Goal: Find specific page/section: Find specific page/section

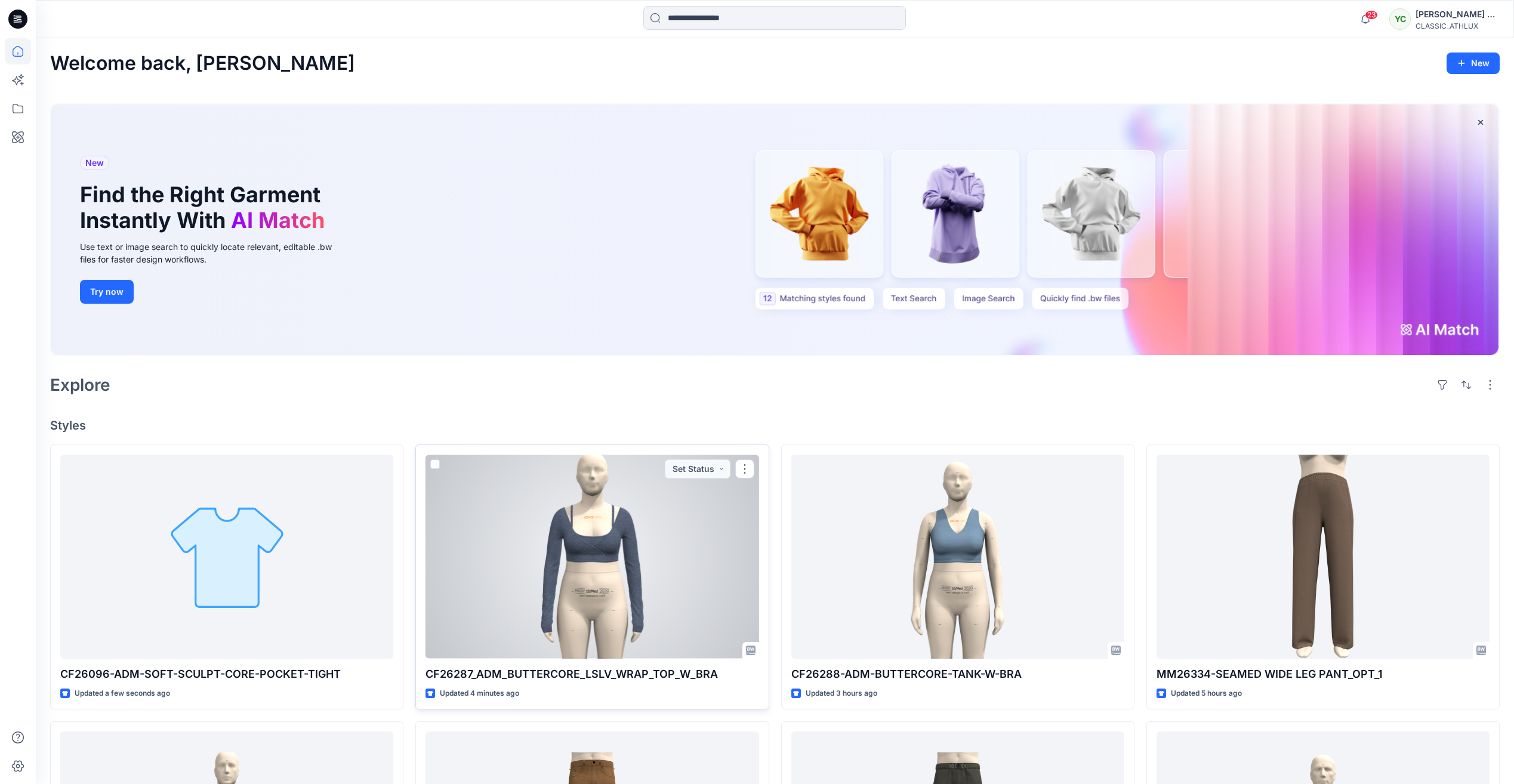
click at [558, 553] on div at bounding box center [592, 556] width 333 height 203
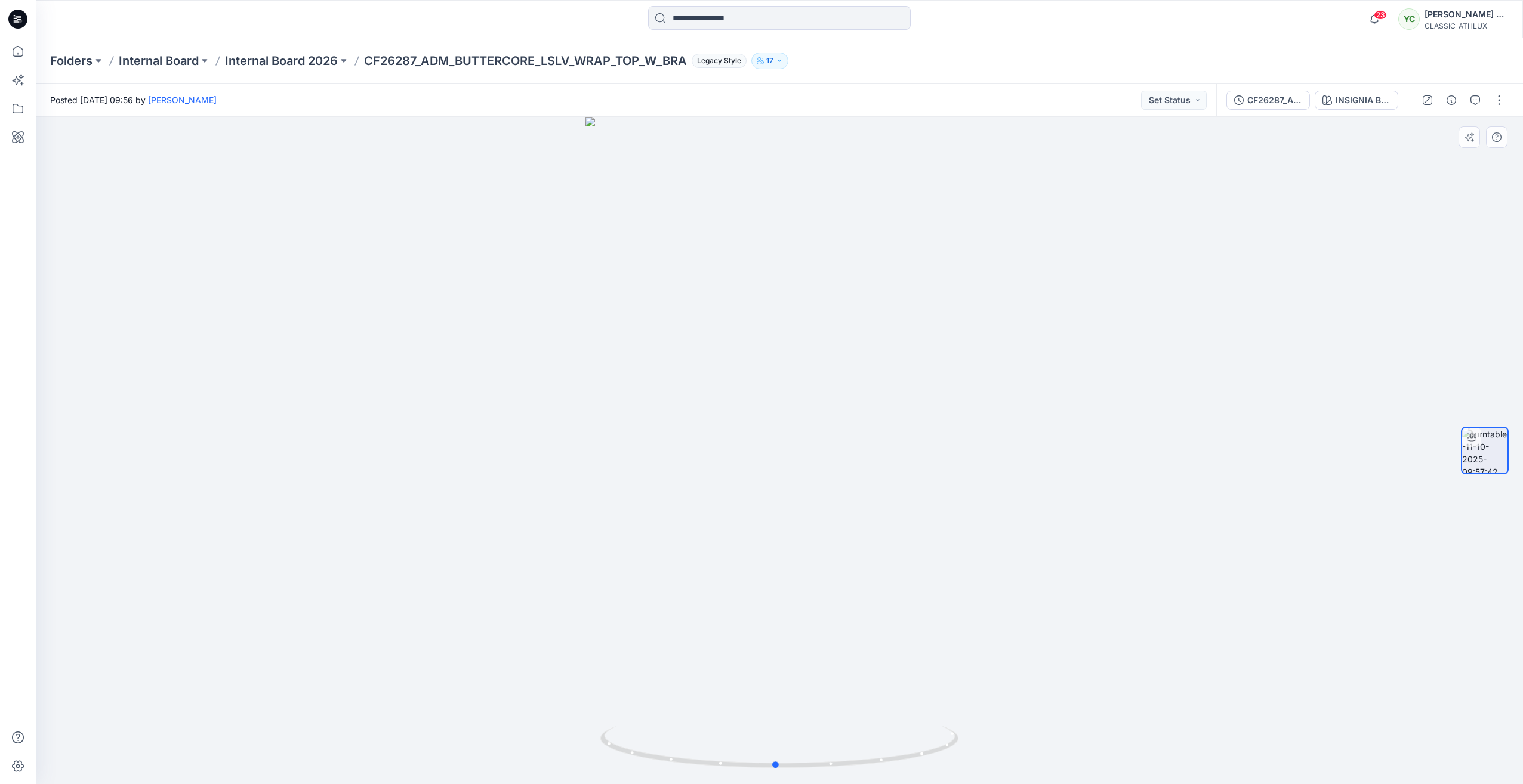
drag, startPoint x: 783, startPoint y: 763, endPoint x: 1138, endPoint y: 738, distance: 355.9
click at [1138, 738] on div at bounding box center [779, 450] width 1487 height 667
drag, startPoint x: 779, startPoint y: 767, endPoint x: 108, endPoint y: 605, distance: 690.3
click at [108, 605] on div at bounding box center [779, 450] width 1487 height 667
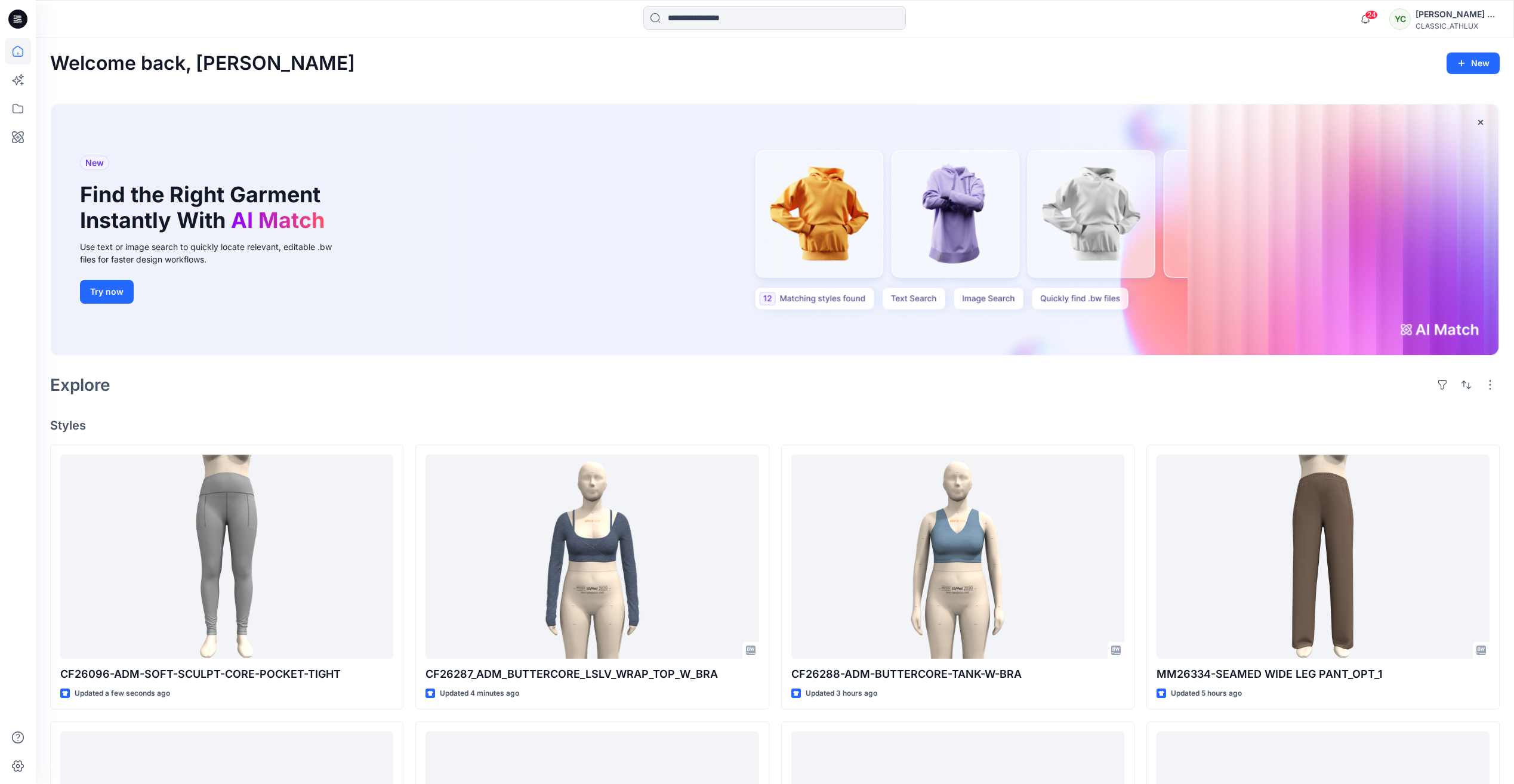
click at [998, 370] on div "New Find the Right Garment Instantly With AI Match Use text or image search to …" at bounding box center [775, 232] width 1450 height 278
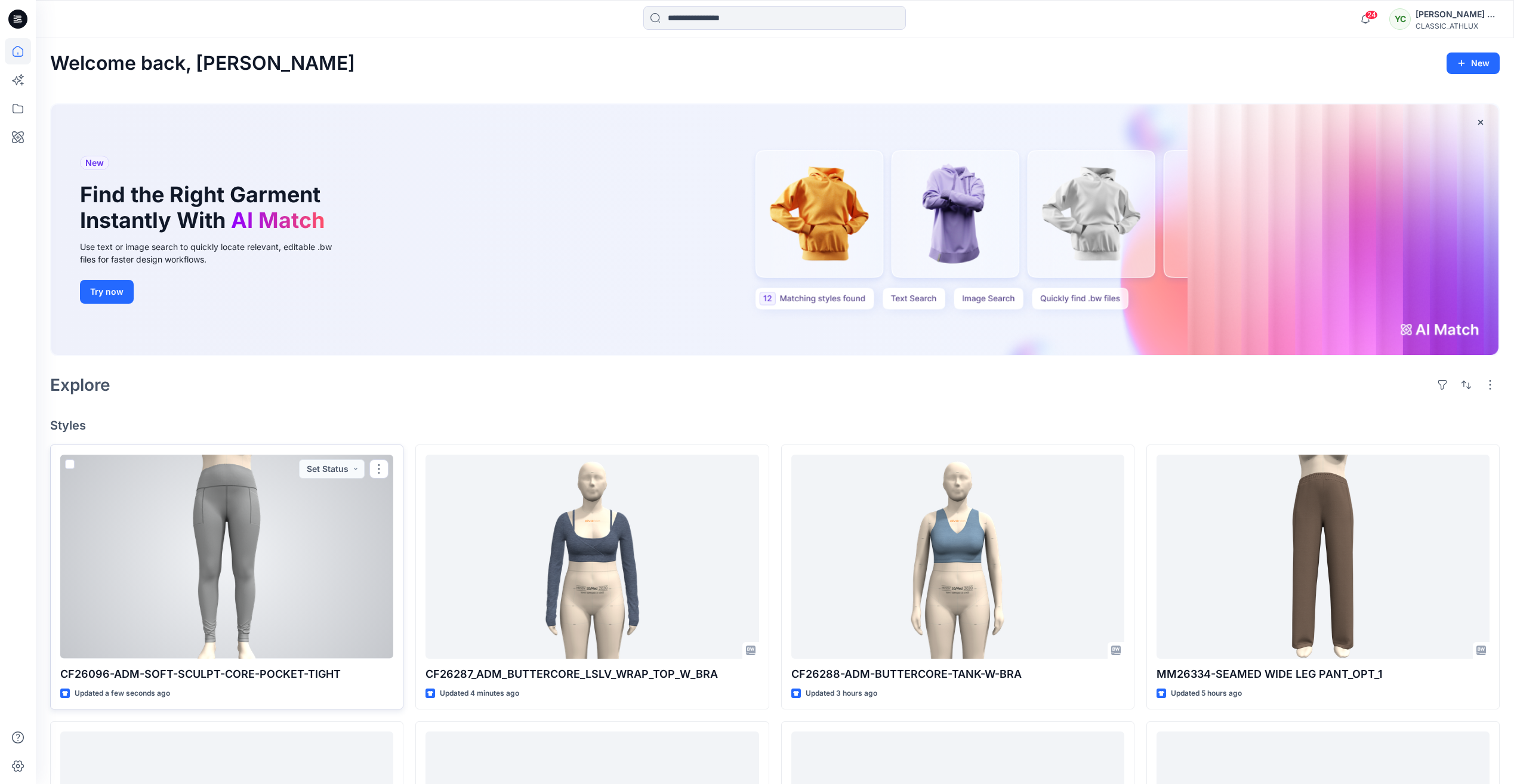
click at [298, 573] on div at bounding box center [226, 556] width 333 height 203
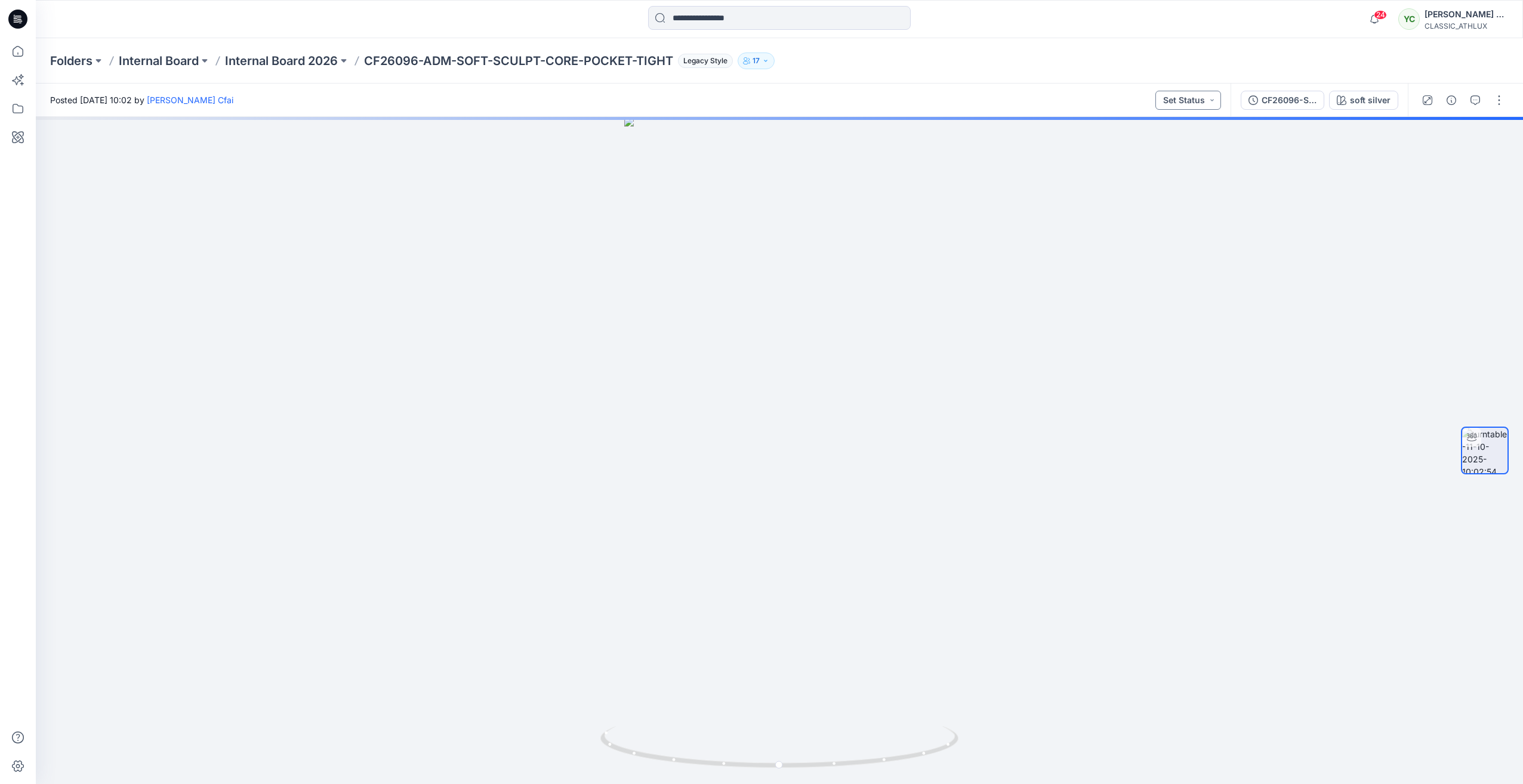
click at [1181, 105] on button "Set Status" at bounding box center [1188, 100] width 65 height 19
click at [1169, 229] on p "Designer Need To Review" at bounding box center [1172, 235] width 67 height 15
click at [1454, 97] on icon "button" at bounding box center [1451, 100] width 10 height 10
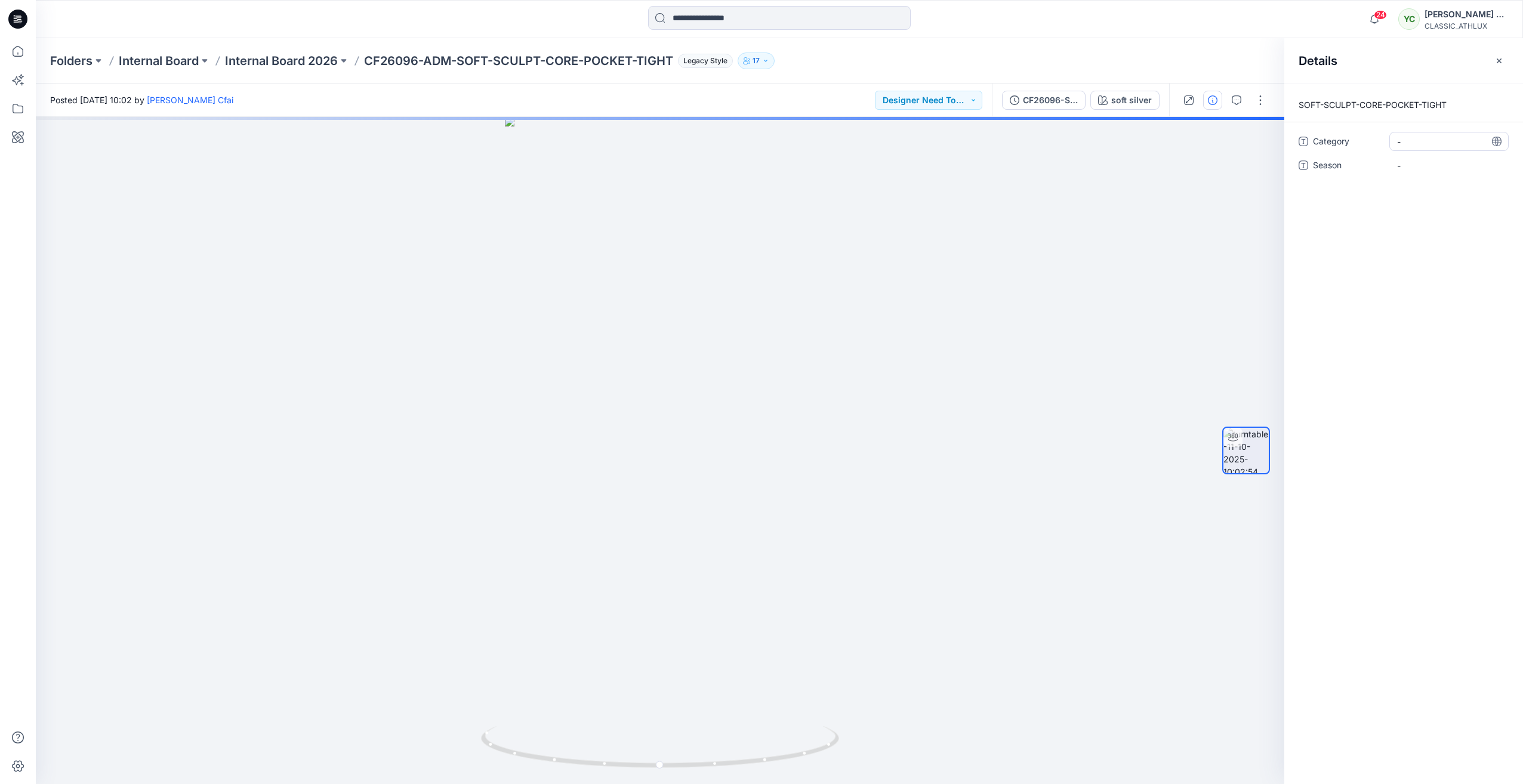
click at [1395, 138] on div "-" at bounding box center [1449, 142] width 119 height 19
type textarea "**********"
click at [1436, 167] on span "-" at bounding box center [1449, 166] width 104 height 13
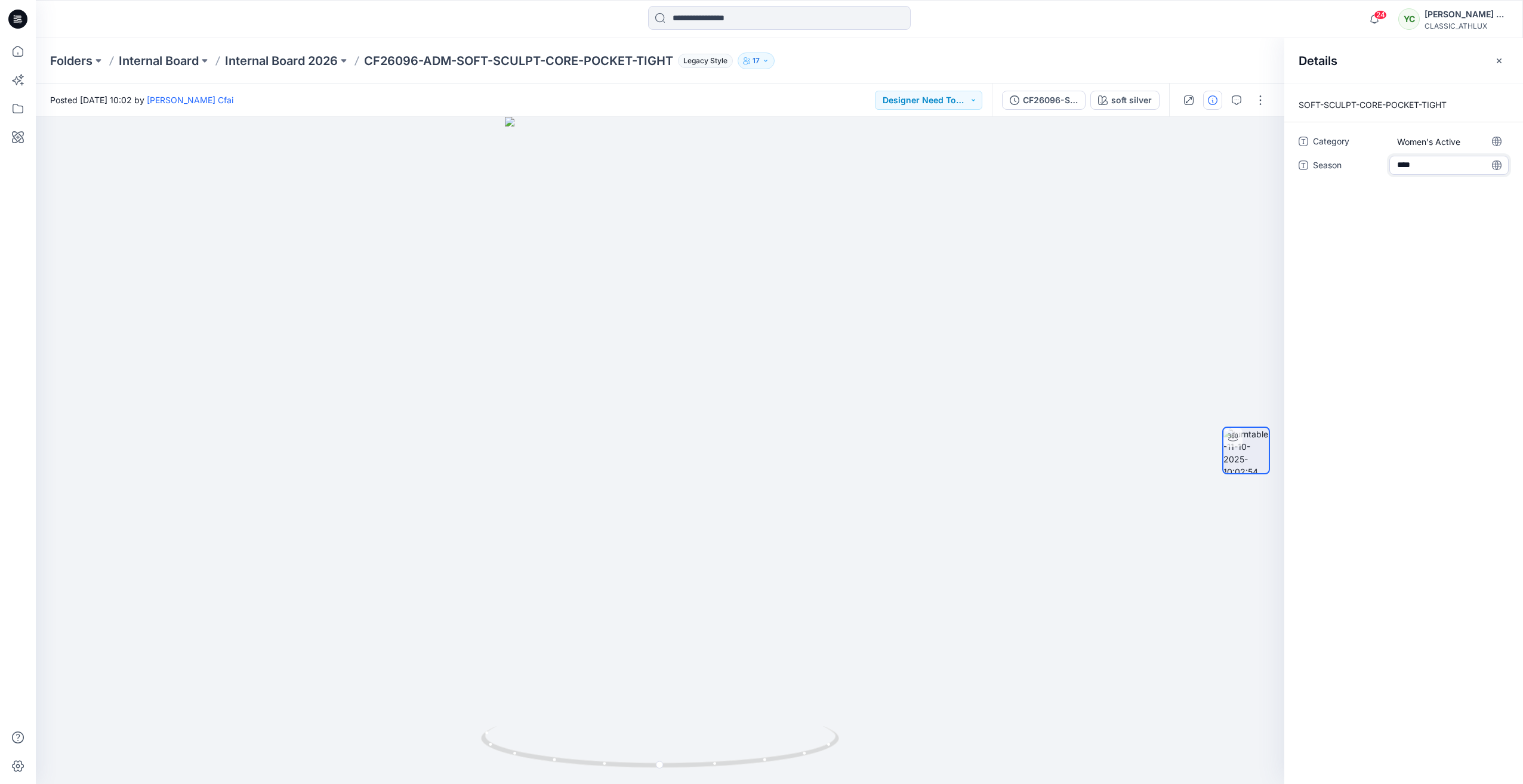
type textarea "*****"
click at [1504, 61] on icon "button" at bounding box center [1499, 60] width 10 height 10
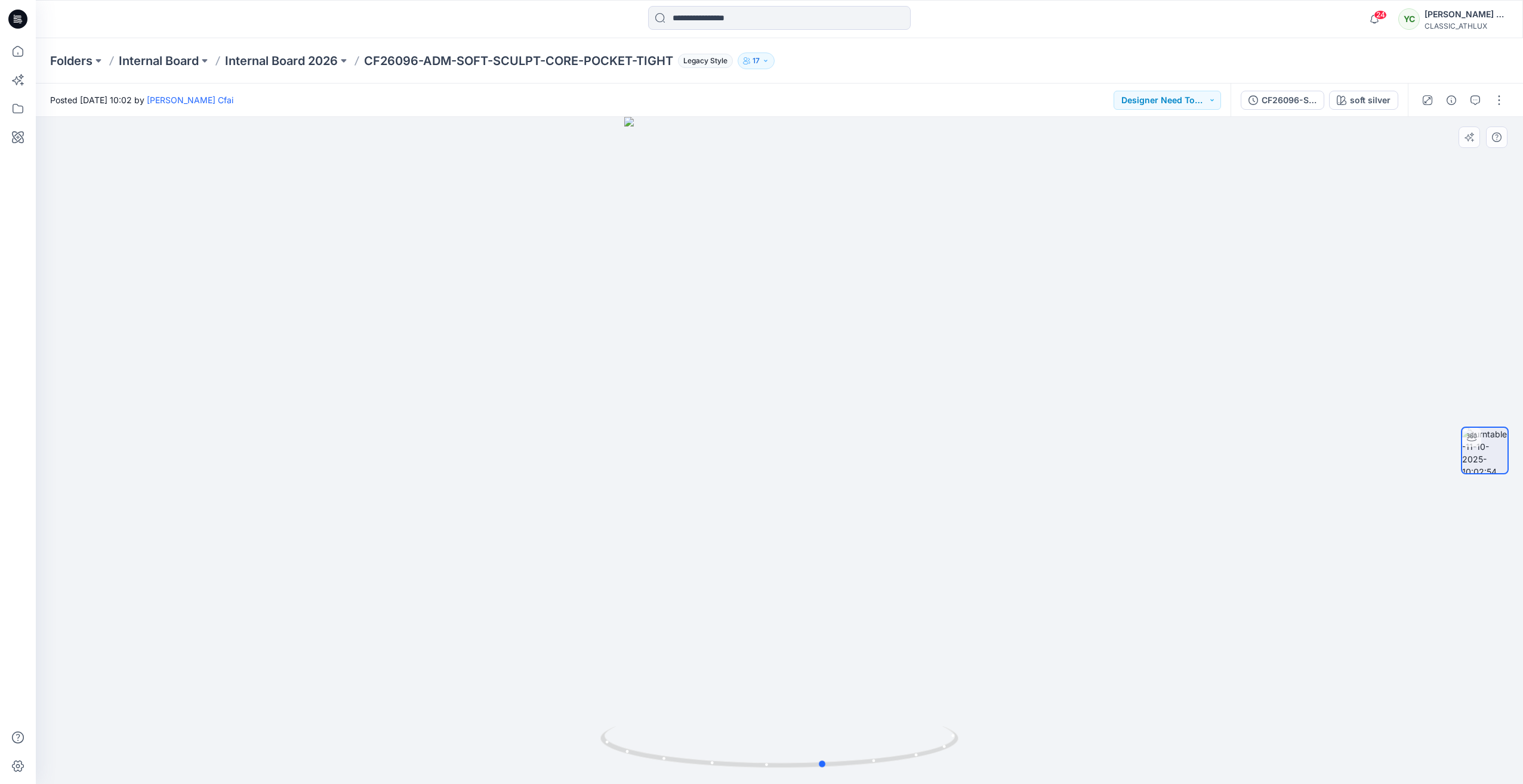
drag, startPoint x: 777, startPoint y: 761, endPoint x: 464, endPoint y: 712, distance: 316.8
click at [464, 712] on div at bounding box center [779, 450] width 1487 height 667
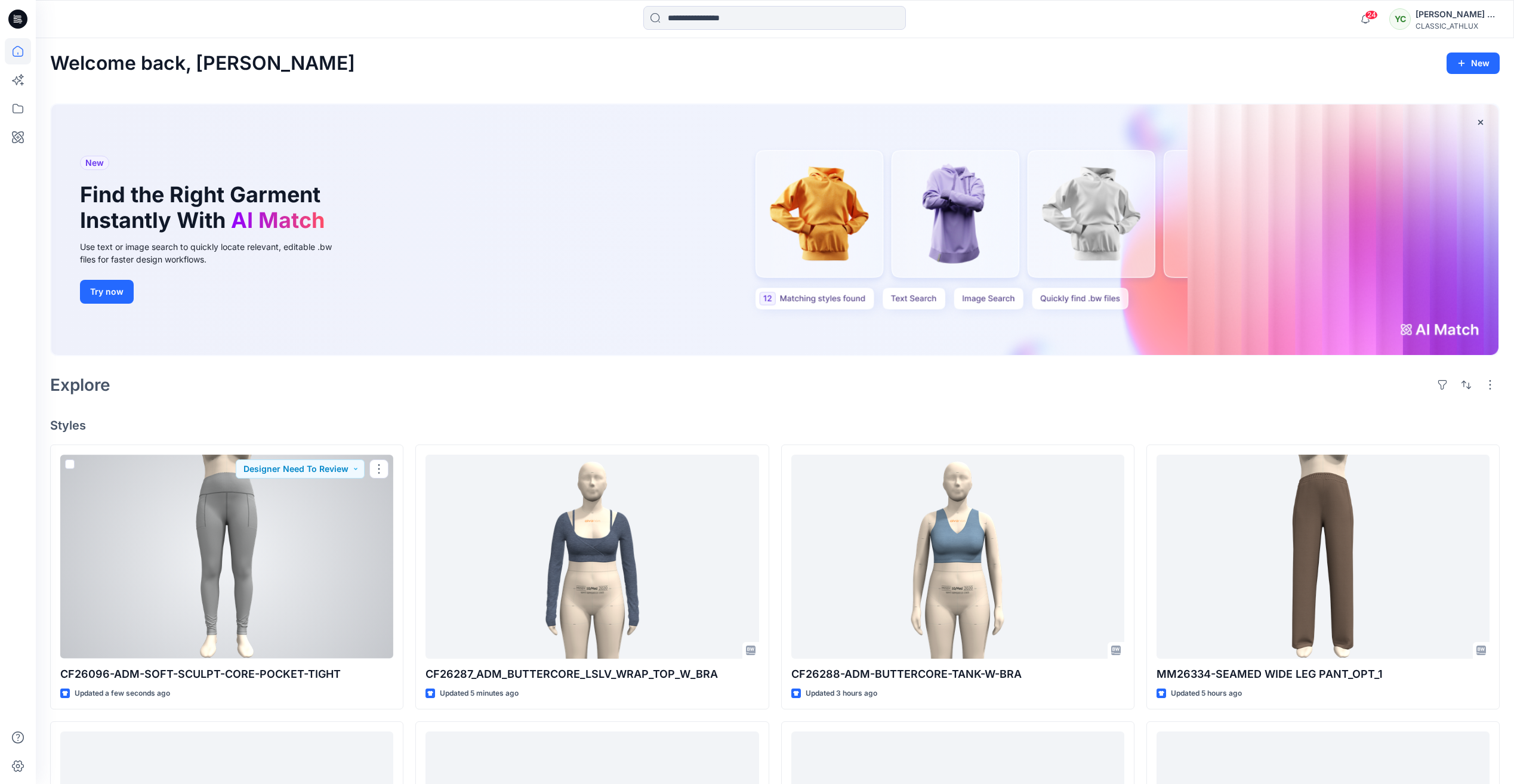
click at [194, 531] on div at bounding box center [226, 556] width 333 height 203
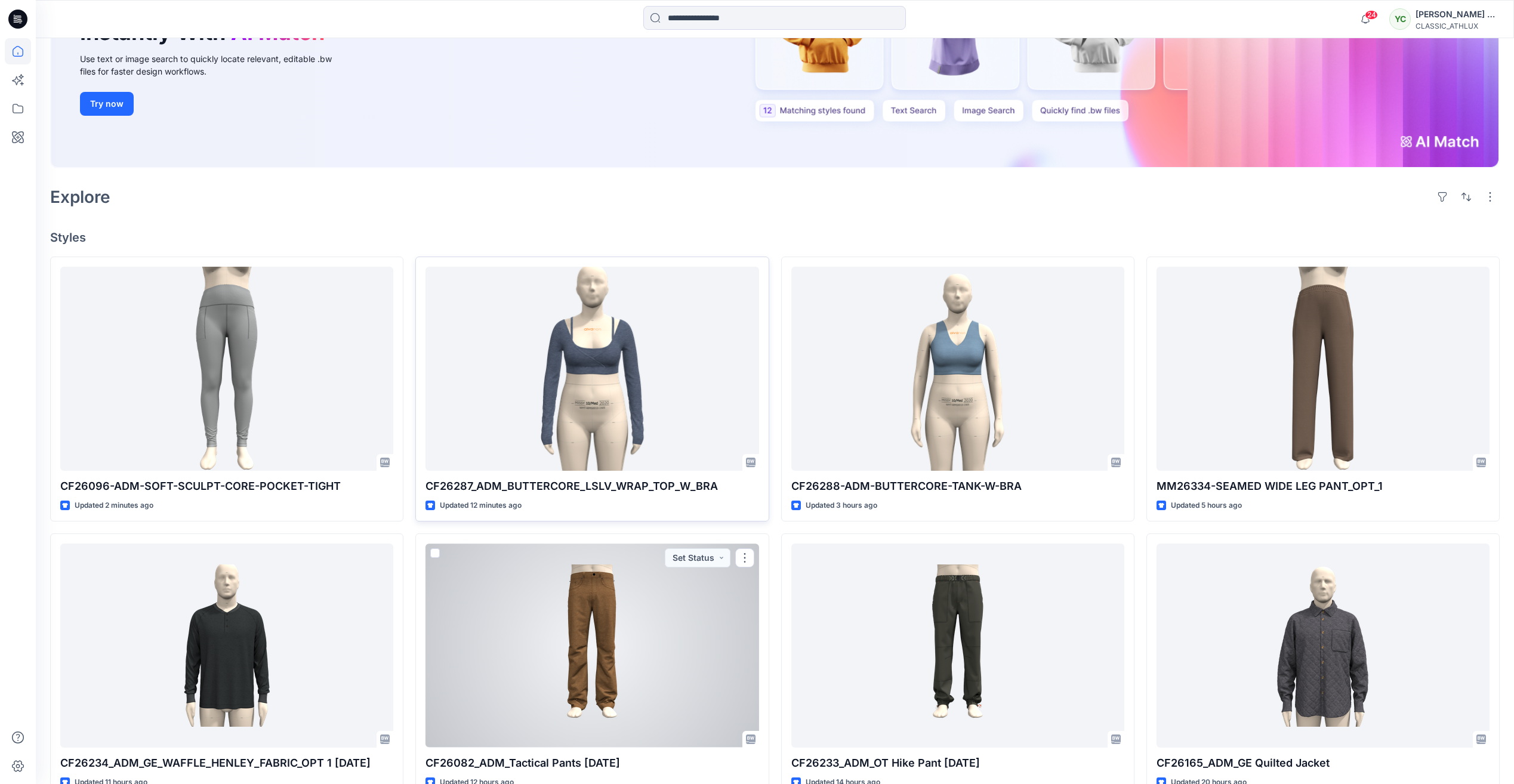
scroll to position [179, 0]
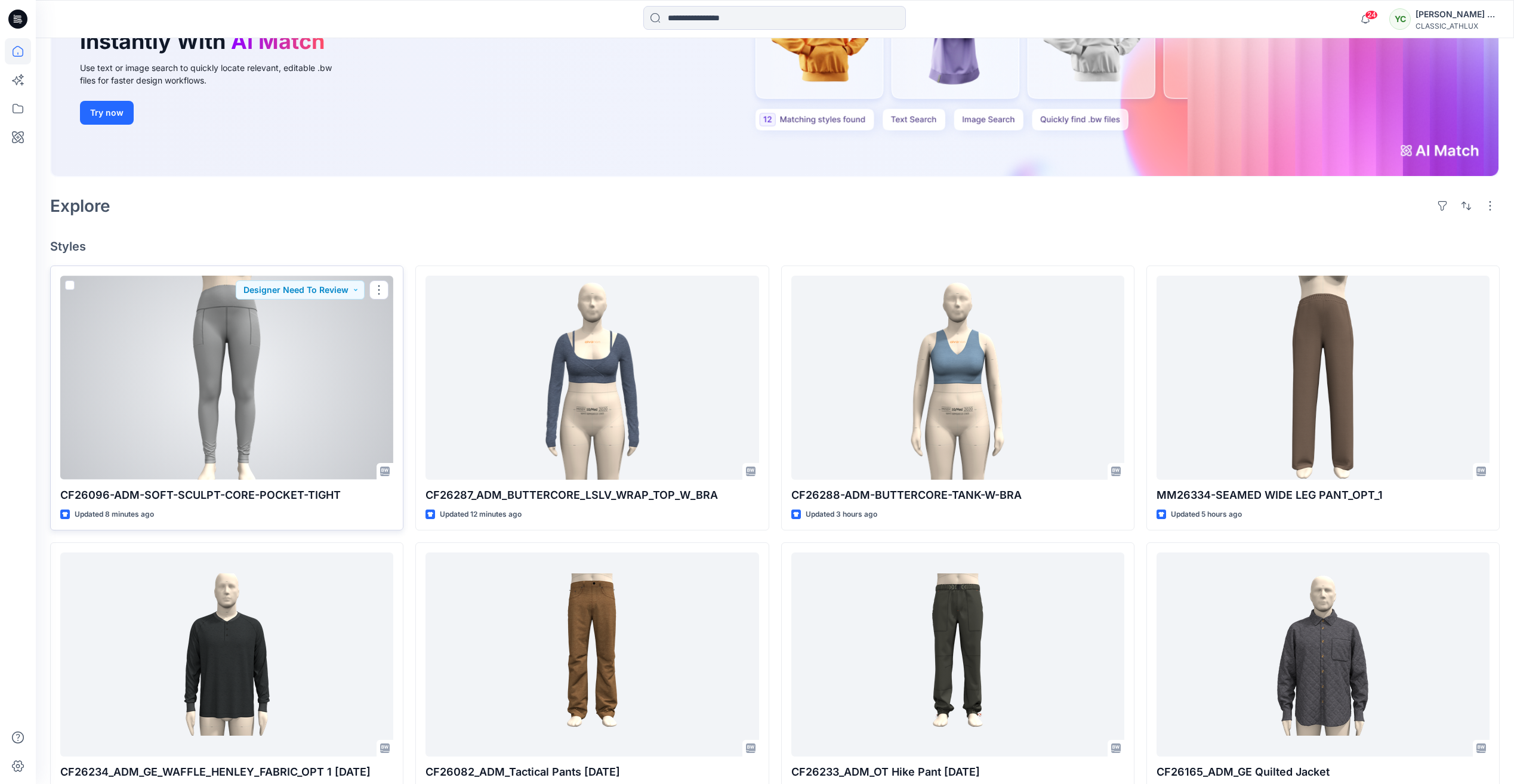
click at [189, 408] on div at bounding box center [226, 377] width 333 height 203
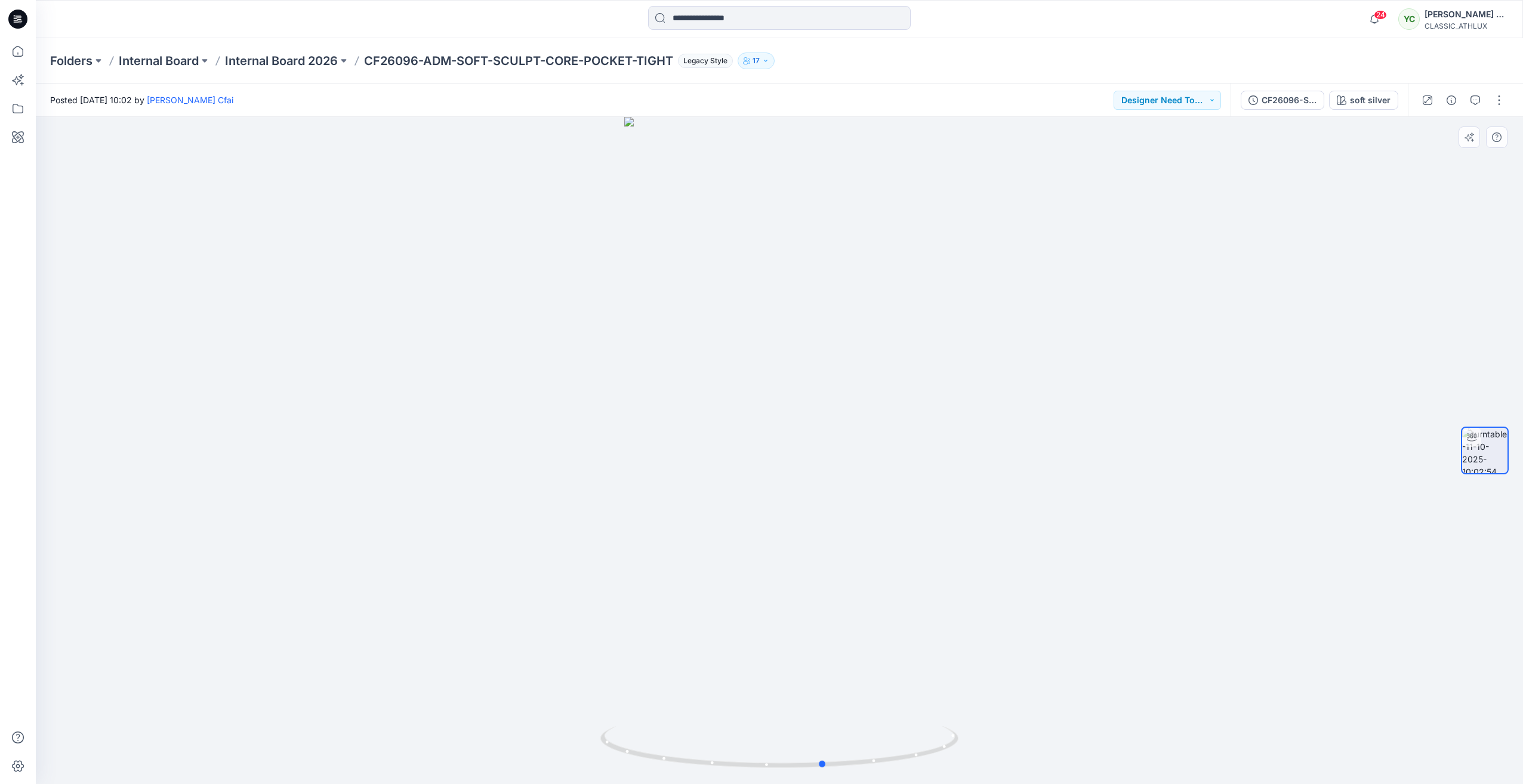
drag, startPoint x: 780, startPoint y: 765, endPoint x: 467, endPoint y: 718, distance: 316.5
click at [467, 718] on div at bounding box center [779, 450] width 1487 height 667
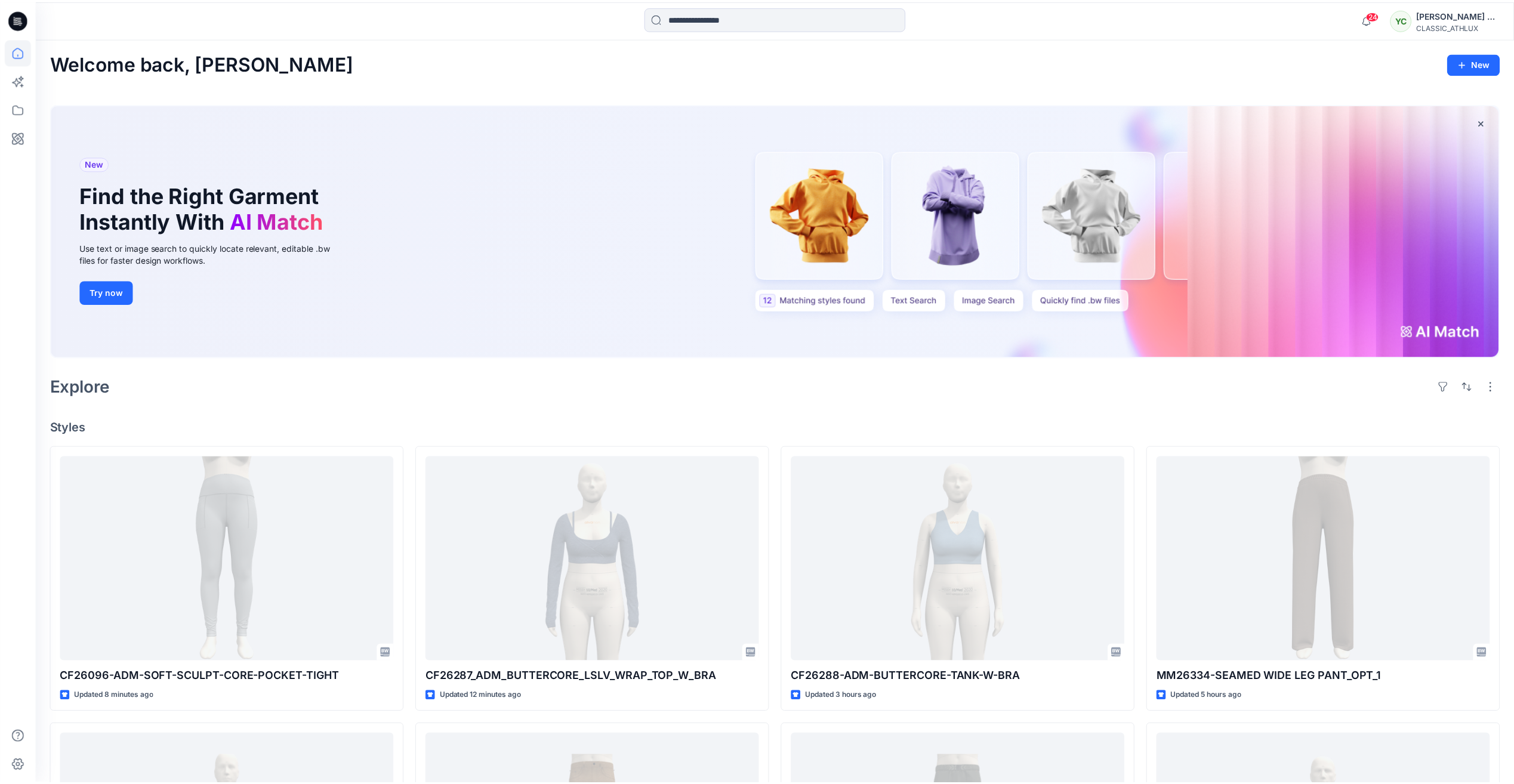
scroll to position [179, 0]
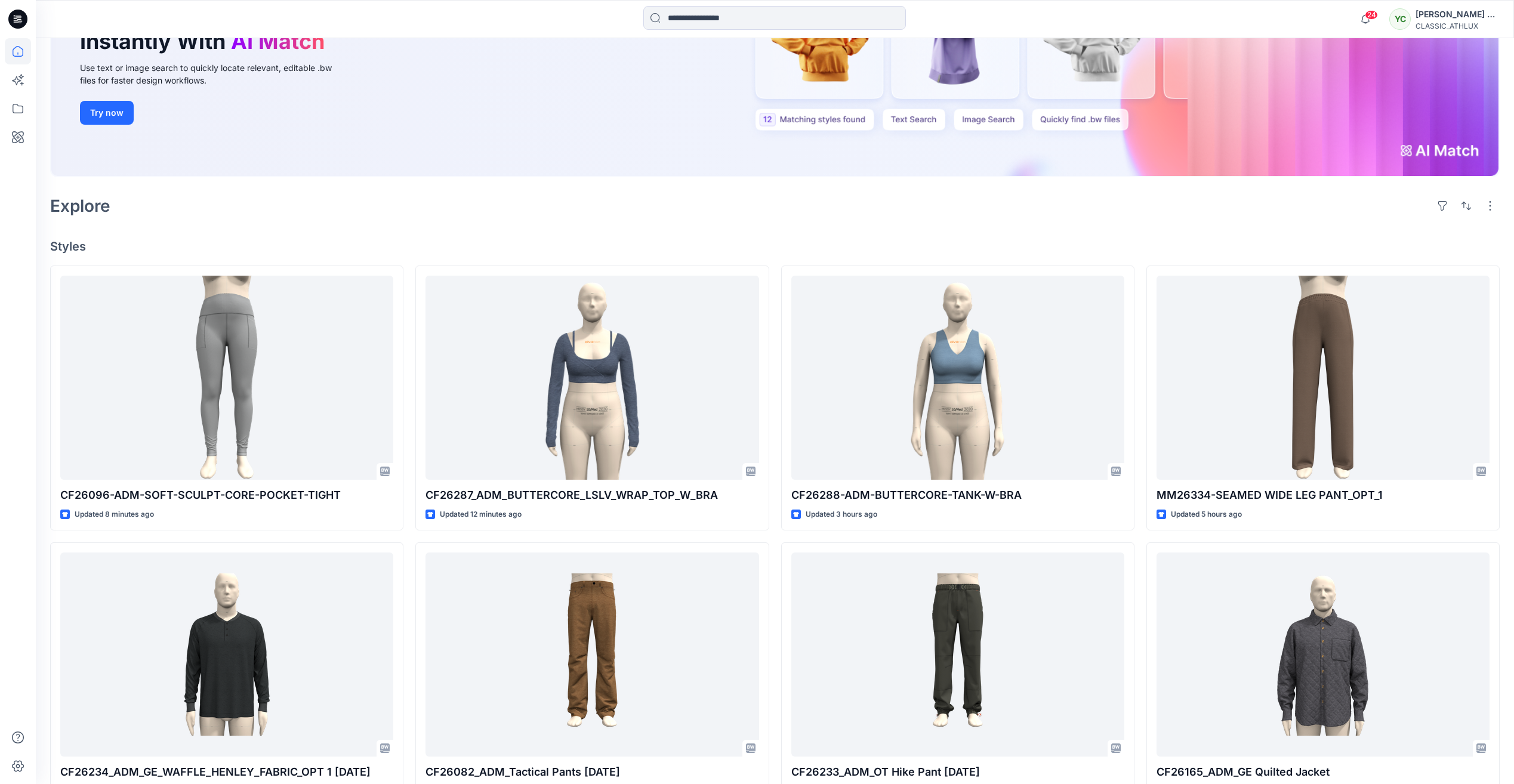
click at [909, 233] on div "Welcome back, Yuvaraj New New Find the Right Garment Instantly With AI Match Us…" at bounding box center [775, 500] width 1479 height 1282
